Goal: Information Seeking & Learning: Learn about a topic

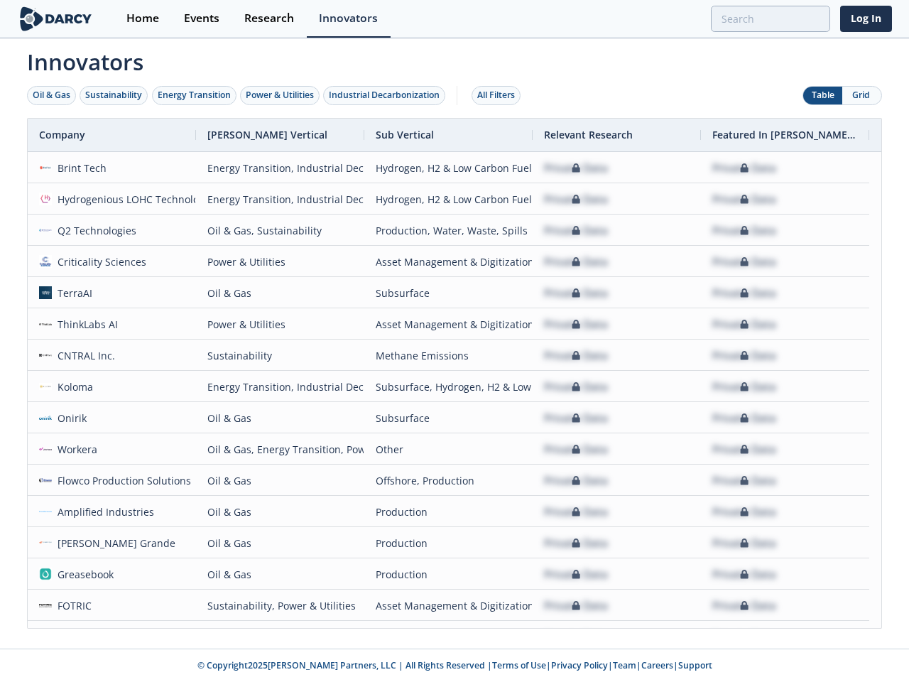
click at [52, 95] on div "Oil & Gas" at bounding box center [52, 95] width 38 height 13
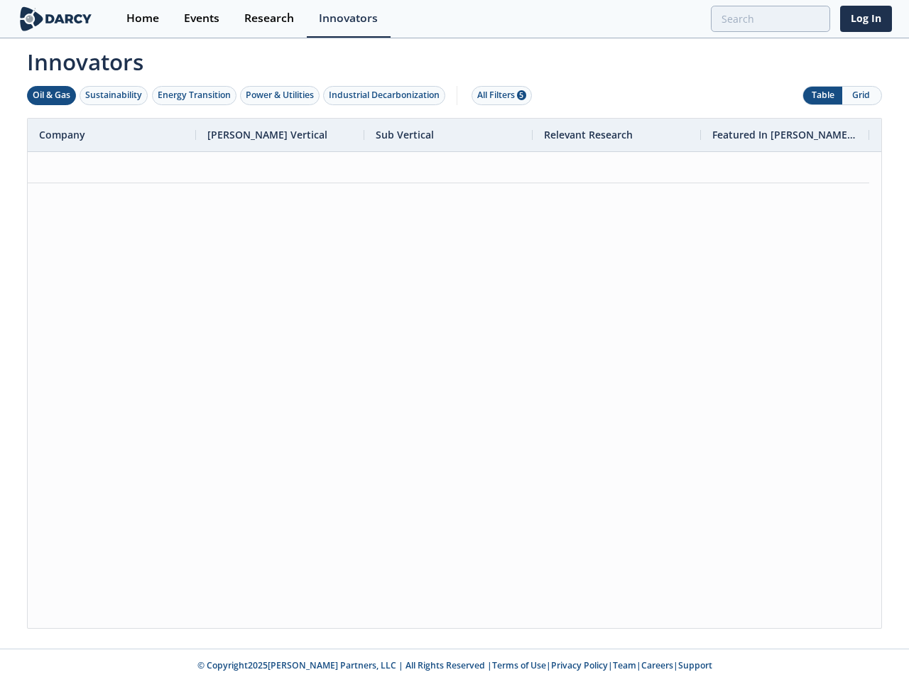
click at [114, 95] on div "Sustainability" at bounding box center [113, 95] width 57 height 13
click at [195, 95] on div "Energy Transition" at bounding box center [194, 95] width 73 height 13
click at [281, 95] on div "Power & Utilities" at bounding box center [280, 95] width 68 height 13
